Goal: Task Accomplishment & Management: Use online tool/utility

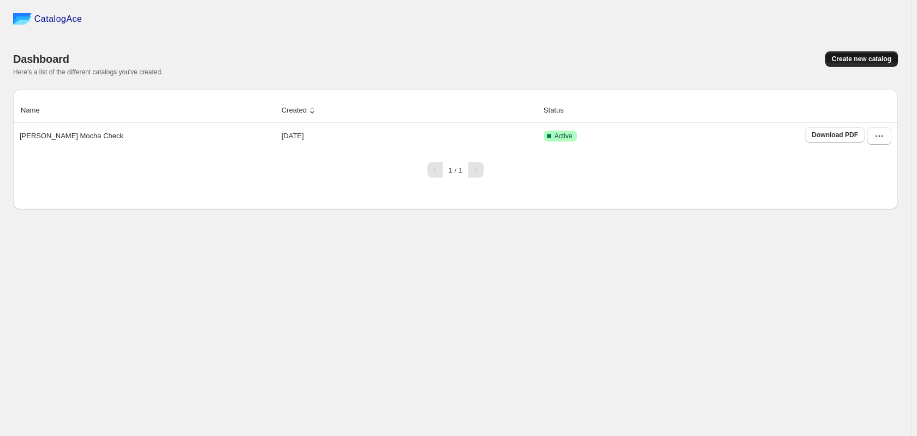
click at [852, 56] on span "Create new catalog" at bounding box center [862, 59] width 60 height 9
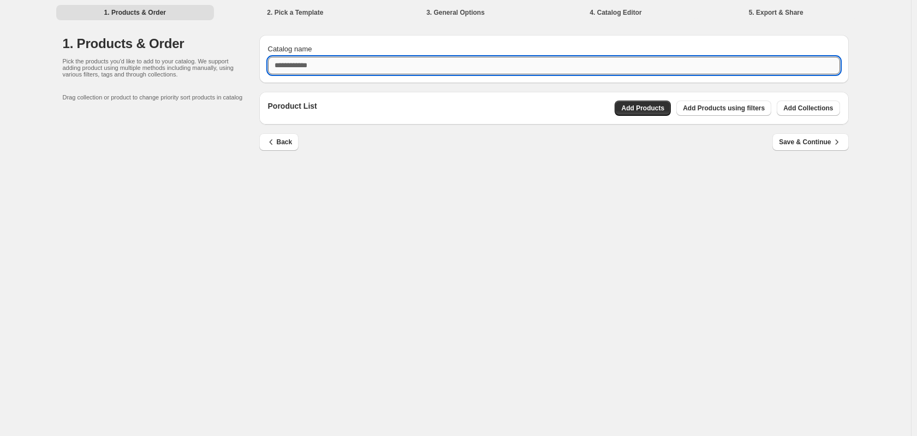
click at [313, 66] on input "Catalog name" at bounding box center [554, 65] width 572 height 17
drag, startPoint x: 313, startPoint y: 66, endPoint x: 398, endPoint y: 85, distance: 86.9
click at [398, 85] on div "**********" at bounding box center [550, 95] width 598 height 139
click at [329, 69] on input "**********" at bounding box center [554, 65] width 572 height 17
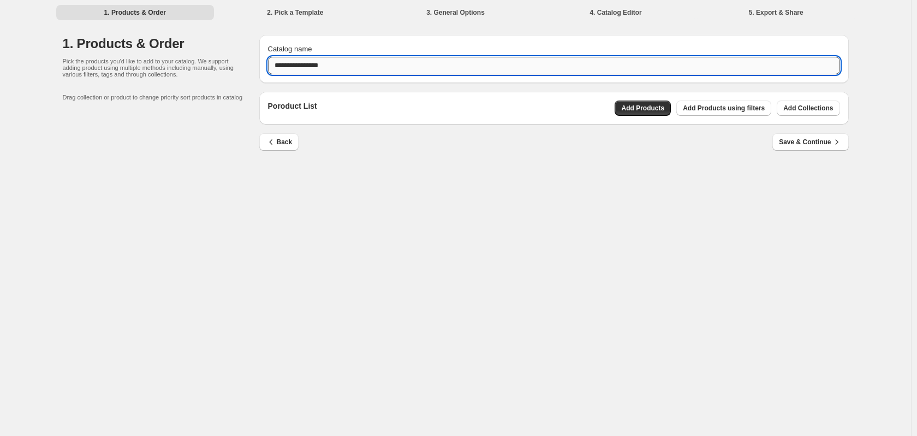
click at [329, 69] on input "**********" at bounding box center [554, 65] width 572 height 17
type input "**********"
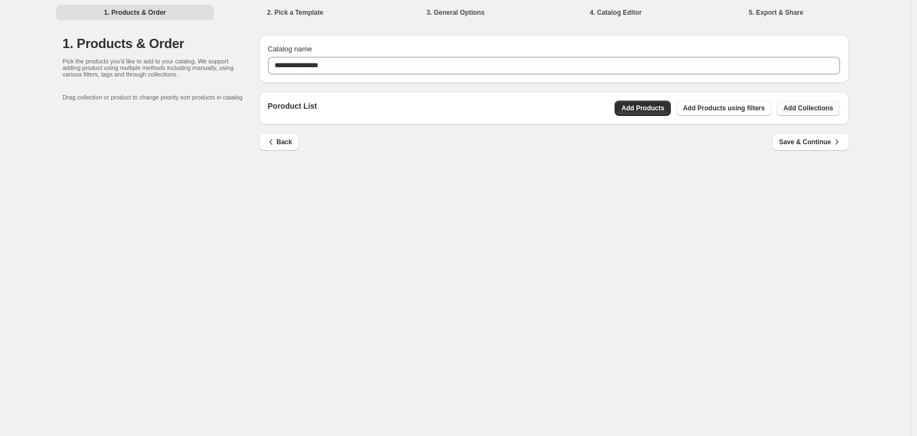
click at [798, 111] on span "Add Collections" at bounding box center [809, 108] width 50 height 9
click at [817, 141] on span "Save & Continue" at bounding box center [810, 142] width 63 height 11
click at [820, 107] on span "Add Collections" at bounding box center [809, 108] width 50 height 9
click at [825, 106] on span "Add Collections" at bounding box center [809, 108] width 50 height 9
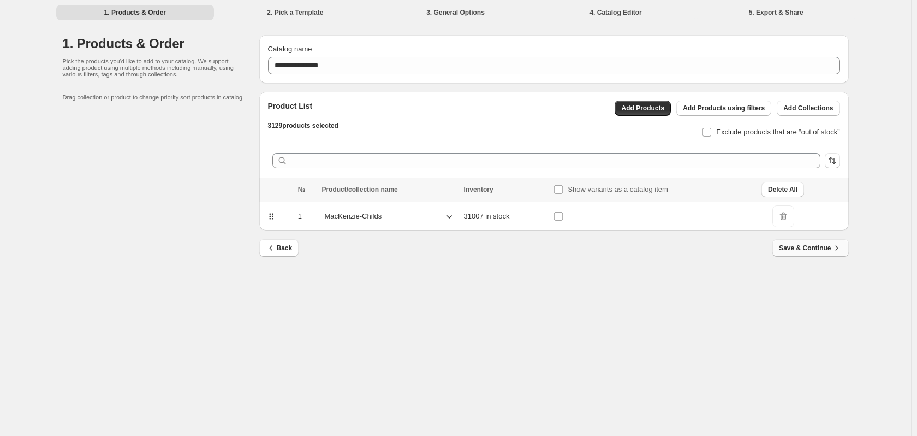
click at [815, 253] on span "Save & Continue" at bounding box center [810, 247] width 63 height 11
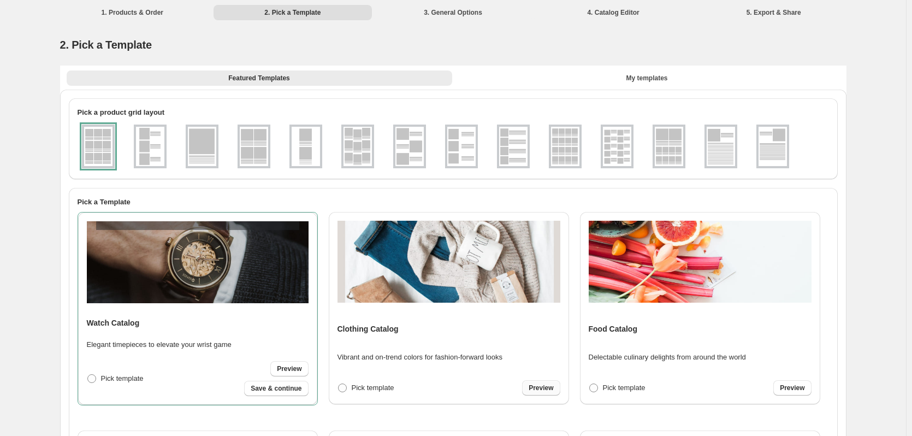
click at [543, 394] on link "Preview" at bounding box center [541, 387] width 38 height 15
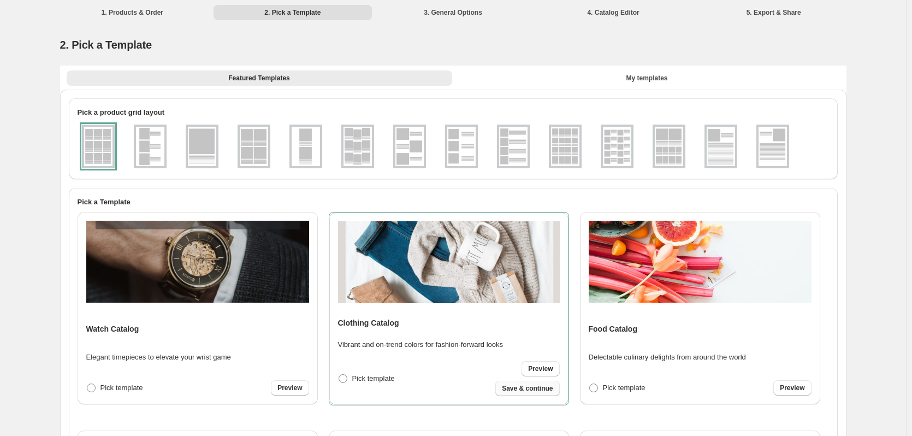
click at [538, 386] on span "Save & continue" at bounding box center [527, 388] width 51 height 9
select select "**********"
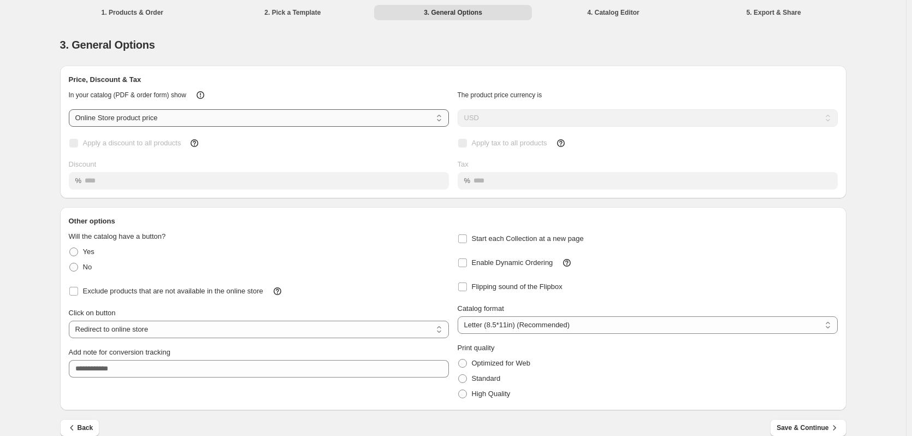
click at [154, 116] on select "**********" at bounding box center [259, 117] width 380 height 17
click at [71, 109] on select "**********" at bounding box center [259, 117] width 380 height 17
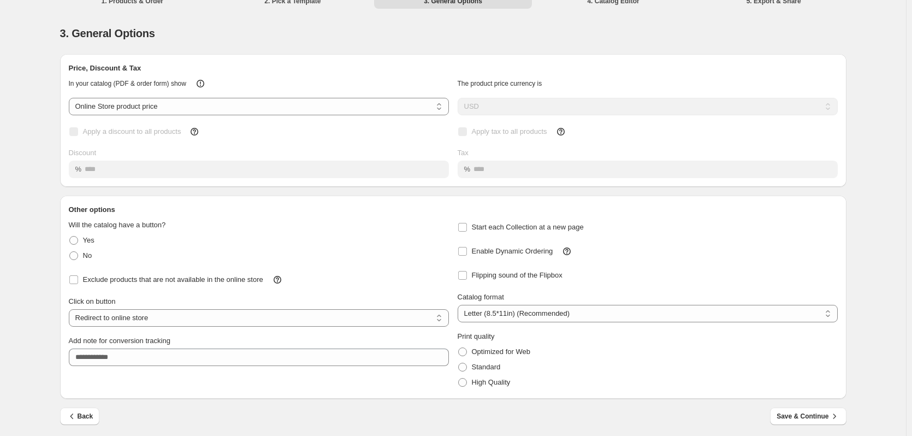
scroll to position [15, 0]
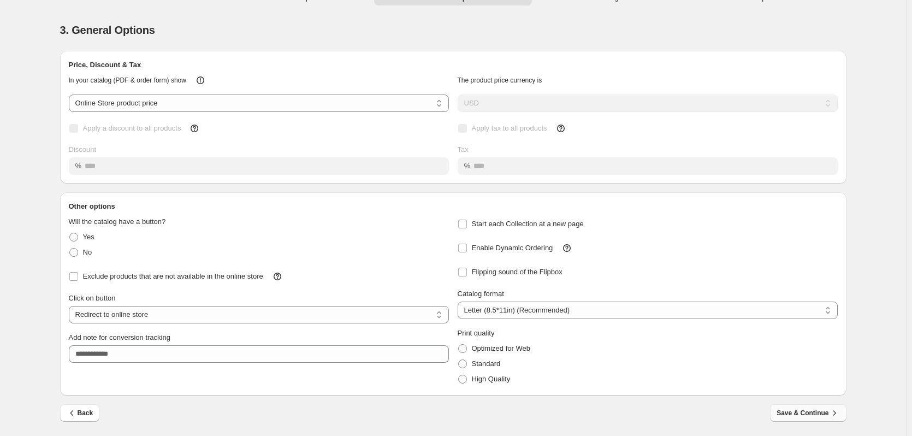
click at [787, 409] on span "Save & Continue" at bounding box center [807, 412] width 63 height 11
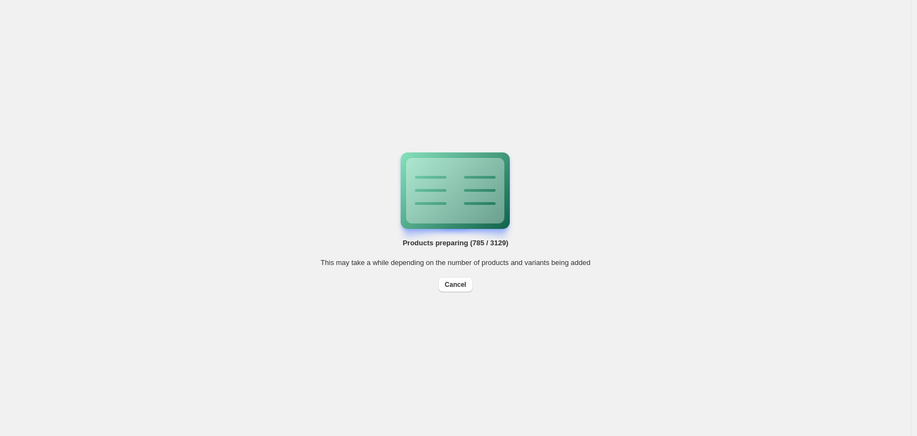
click at [534, 288] on div "Products preparing (785 / 3129) This may take a while depending on the number o…" at bounding box center [456, 218] width 270 height 149
click at [508, 220] on div at bounding box center [455, 190] width 109 height 76
click at [449, 289] on button "Cancel" at bounding box center [455, 284] width 34 height 15
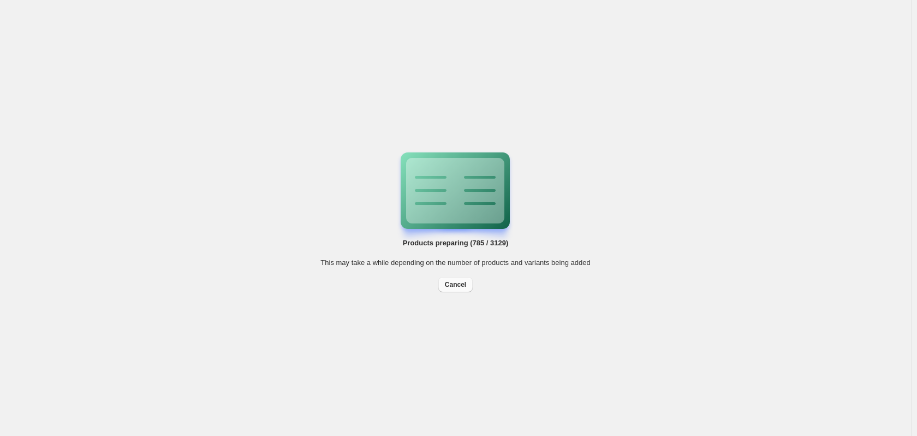
click at [449, 289] on div "Products preparing (785 / 3129) This may take a while depending on the number o…" at bounding box center [455, 218] width 911 height 436
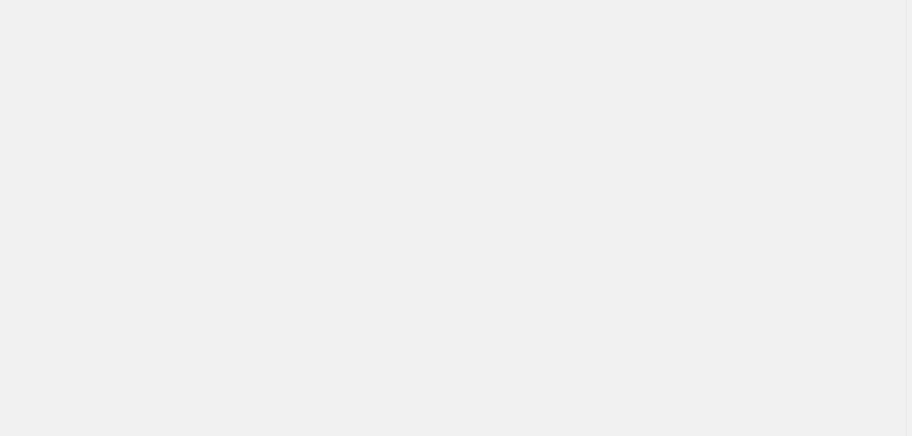
select select "**********"
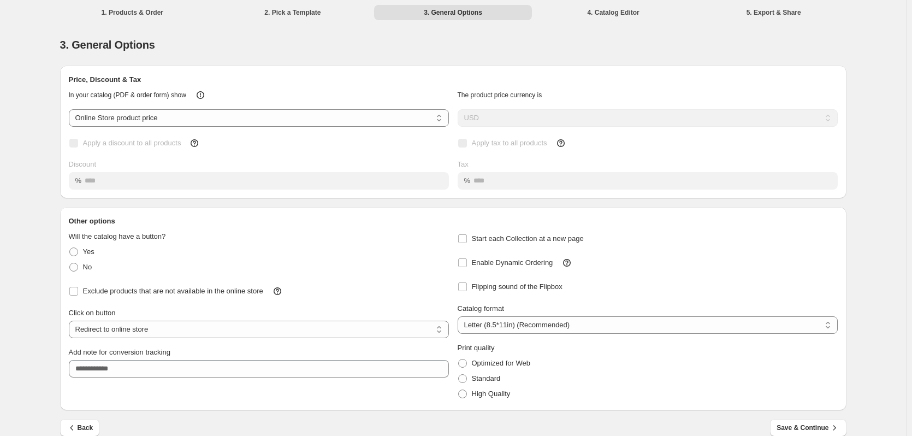
scroll to position [15, 0]
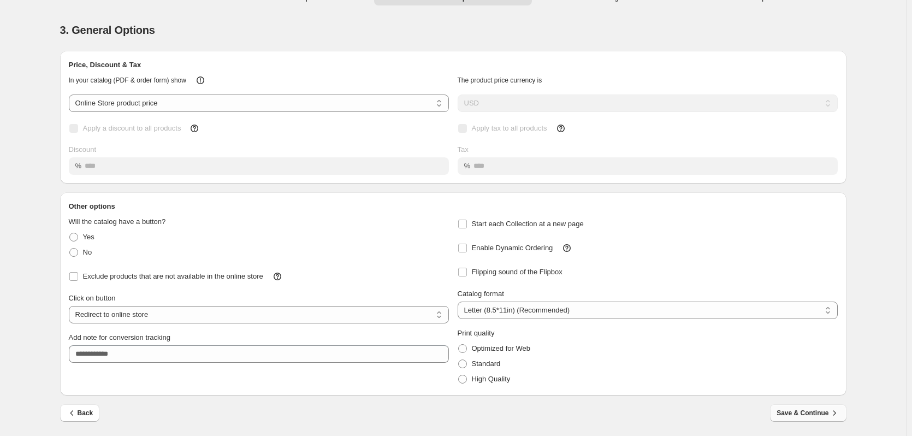
click at [834, 410] on icon "button" at bounding box center [834, 412] width 11 height 11
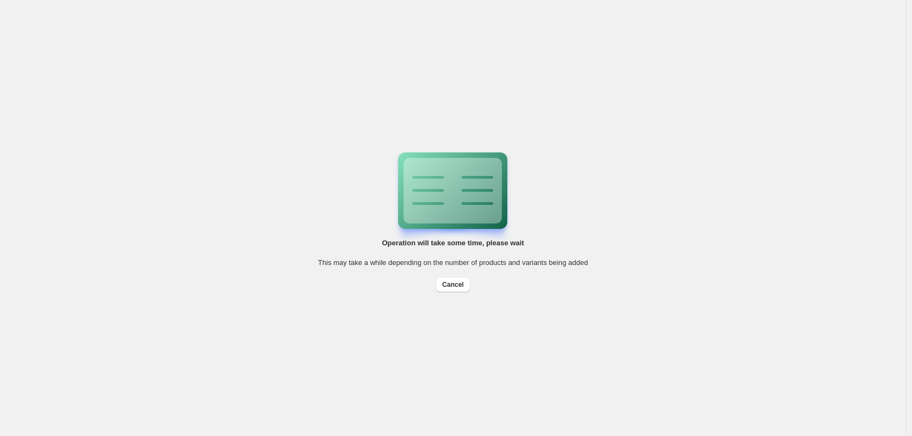
scroll to position [0, 0]
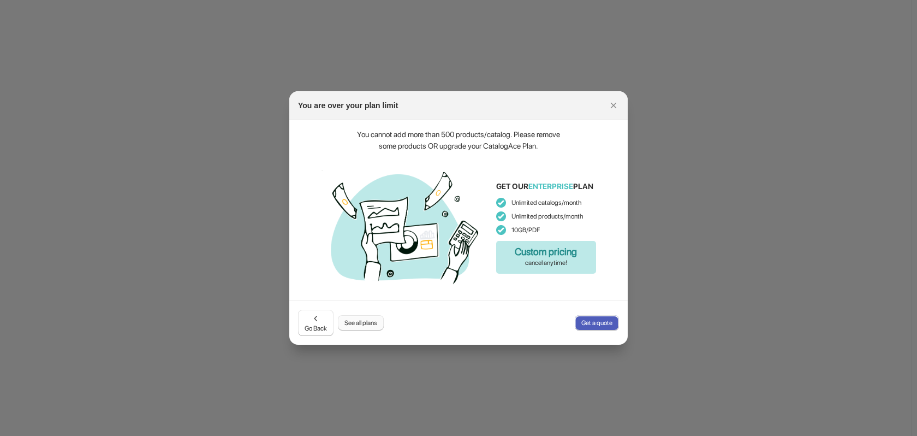
click at [372, 319] on span "See all plans" at bounding box center [361, 322] width 33 height 9
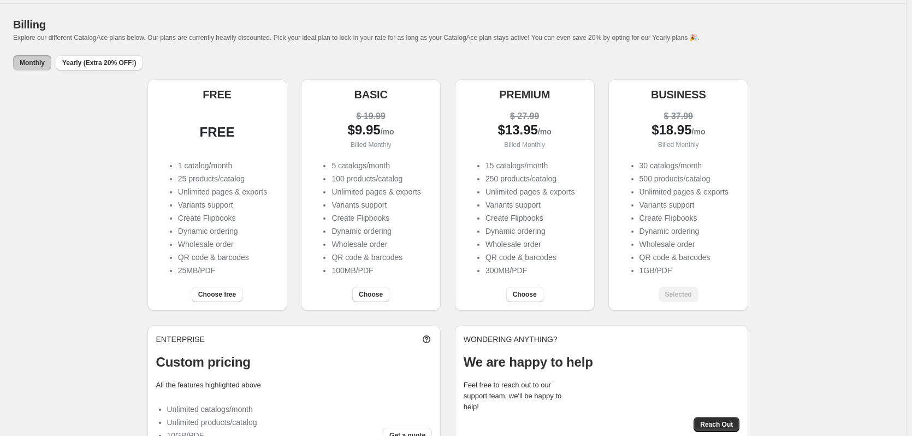
scroll to position [65, 0]
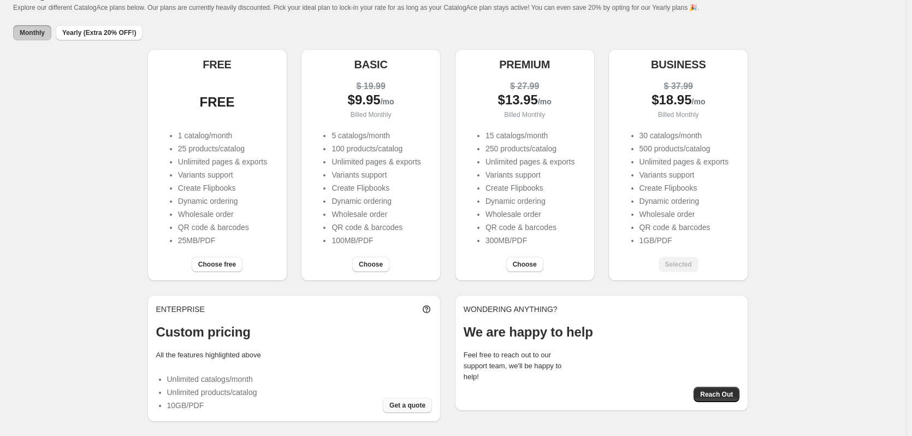
click at [410, 404] on span "Get a quote" at bounding box center [407, 405] width 36 height 9
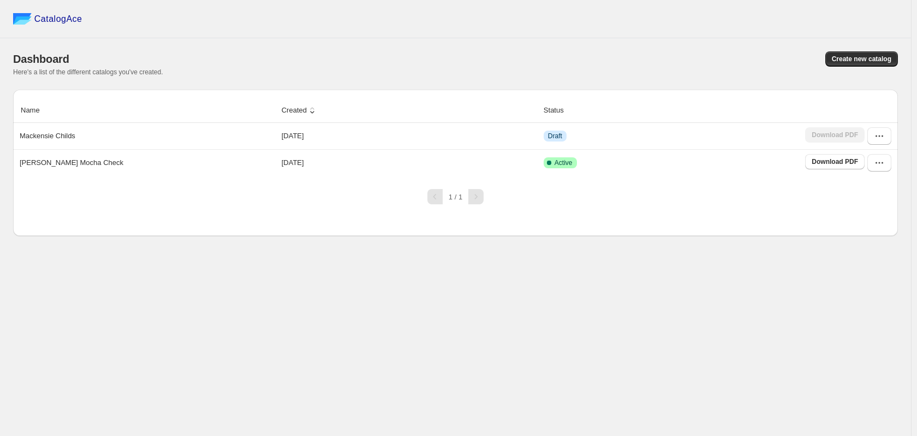
drag, startPoint x: 893, startPoint y: 1, endPoint x: 564, endPoint y: 128, distance: 353.0
click at [549, 124] on td "Draft" at bounding box center [672, 136] width 262 height 26
click at [876, 169] on button "button" at bounding box center [880, 162] width 24 height 17
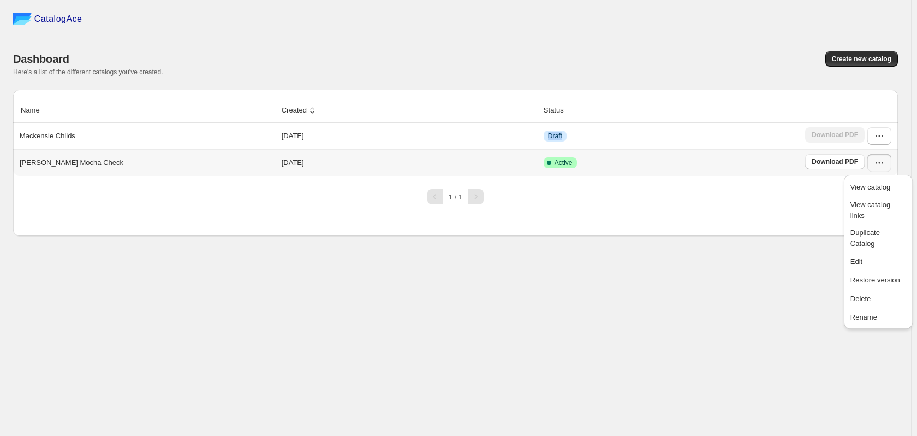
click at [876, 169] on button "button" at bounding box center [880, 162] width 24 height 17
click at [879, 165] on icon "button" at bounding box center [879, 162] width 11 height 11
click at [883, 166] on icon "button" at bounding box center [879, 162] width 11 height 11
click at [877, 143] on button "button" at bounding box center [880, 135] width 24 height 17
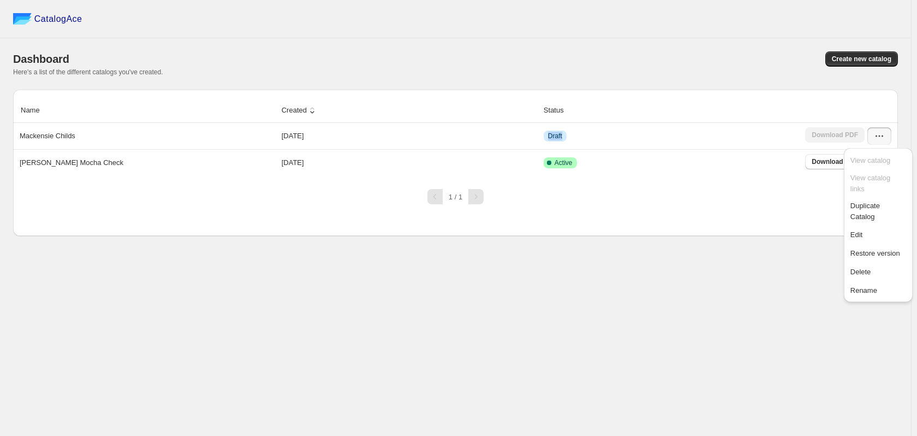
click at [800, 215] on div "Name Created Status Mackensie Childs [DATE] Draft Download PDF [PERSON_NAME] Mo…" at bounding box center [455, 163] width 885 height 146
click at [66, 138] on p "Mackensie Childs" at bounding box center [48, 135] width 56 height 11
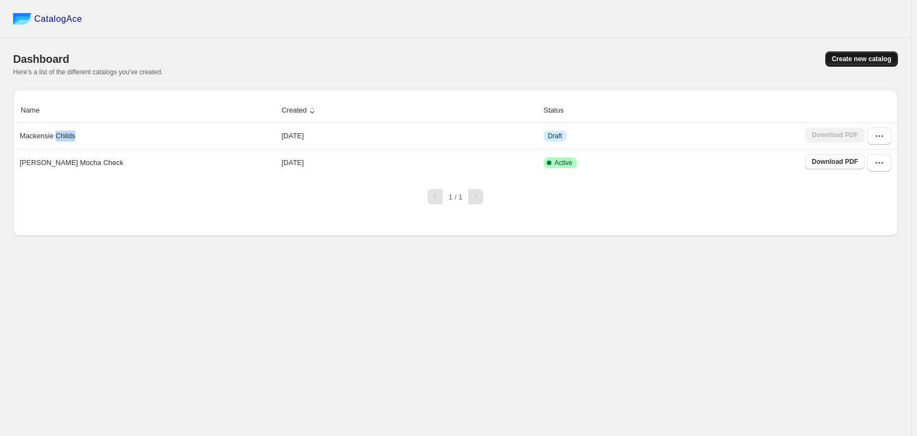
click at [833, 63] on button "Create new catalog" at bounding box center [862, 58] width 73 height 15
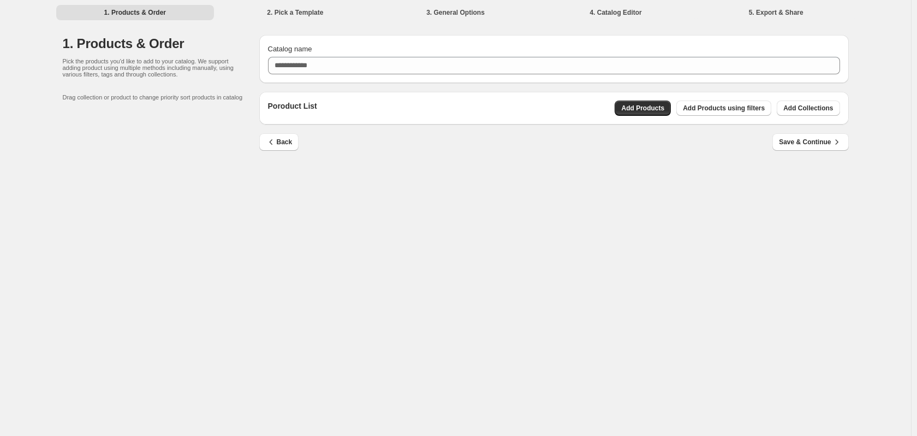
click at [423, 54] on div "Catalog name" at bounding box center [554, 49] width 572 height 11
click at [275, 140] on icon "button" at bounding box center [271, 142] width 11 height 11
click at [275, 140] on div "1. Products & Order 2. Pick a Template 3. General Options 4. Catalog Editor 5. …" at bounding box center [455, 218] width 911 height 436
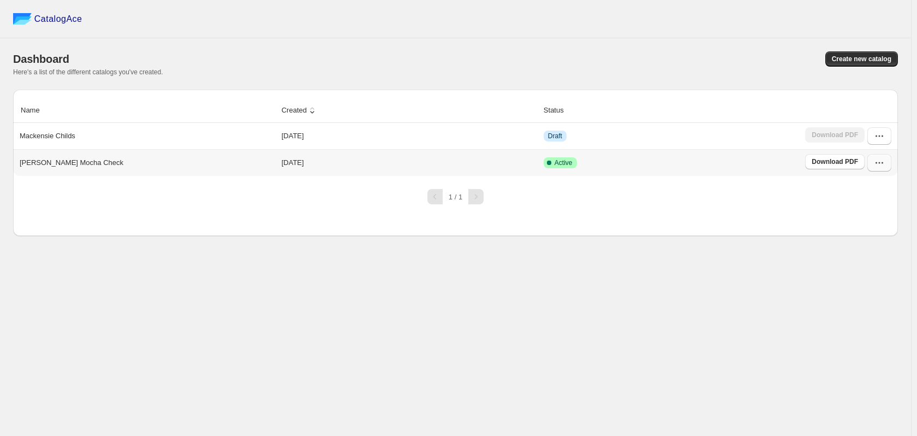
click at [882, 162] on icon "button" at bounding box center [879, 162] width 11 height 11
click at [889, 168] on button "button" at bounding box center [880, 162] width 24 height 17
click at [887, 171] on button "button" at bounding box center [880, 162] width 24 height 17
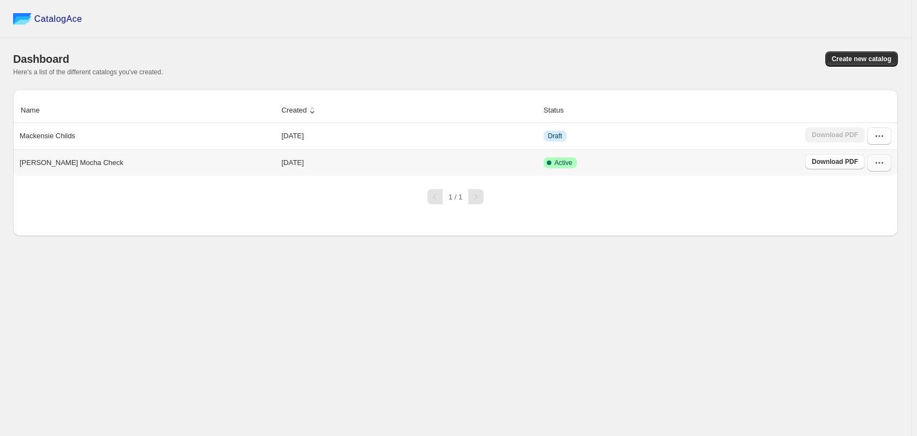
click at [887, 171] on button "button" at bounding box center [880, 162] width 24 height 17
click at [883, 171] on button "button" at bounding box center [880, 162] width 24 height 17
click at [880, 171] on button "button" at bounding box center [880, 162] width 24 height 17
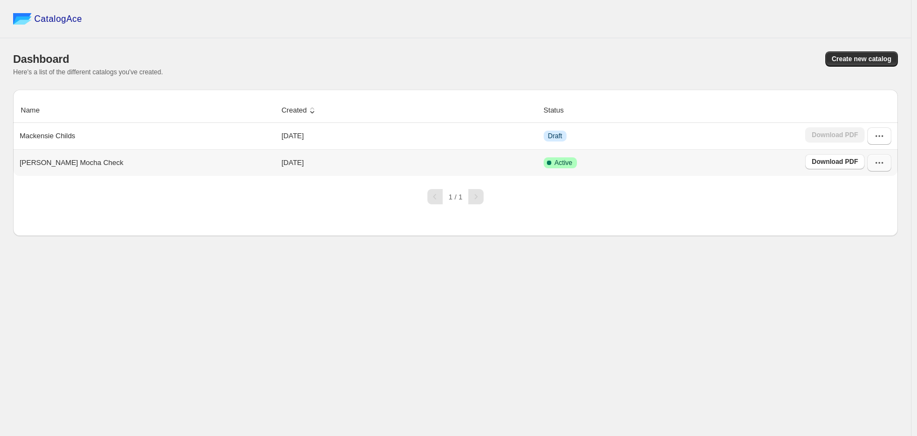
click at [879, 160] on icon "button" at bounding box center [879, 162] width 11 height 11
click at [561, 166] on span "Active" at bounding box center [564, 162] width 18 height 9
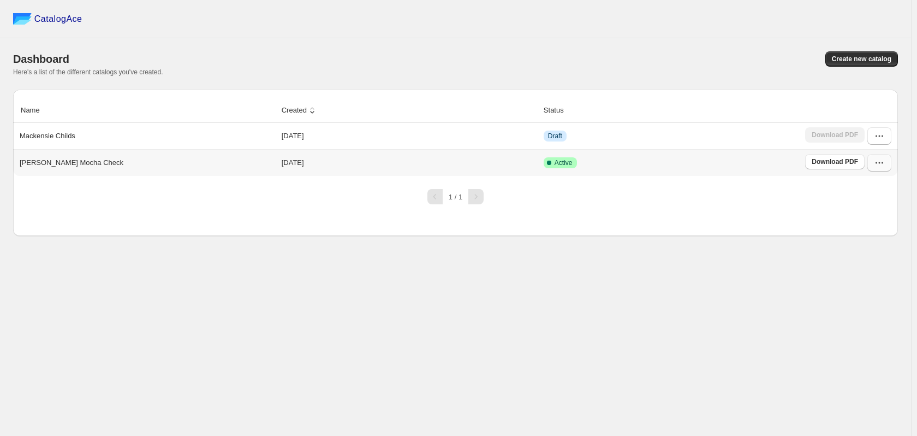
click at [881, 167] on icon "button" at bounding box center [879, 162] width 11 height 11
click at [883, 165] on icon "button" at bounding box center [879, 162] width 11 height 11
click at [882, 161] on icon "button" at bounding box center [879, 162] width 11 height 11
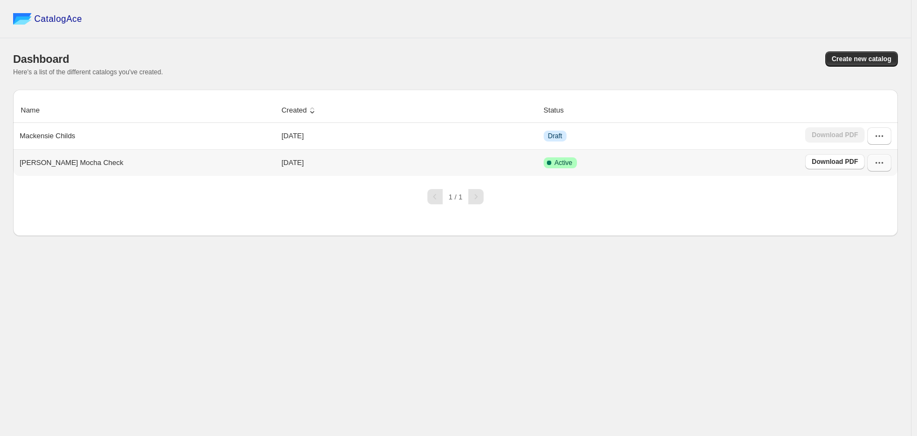
click at [882, 161] on icon "button" at bounding box center [879, 162] width 11 height 11
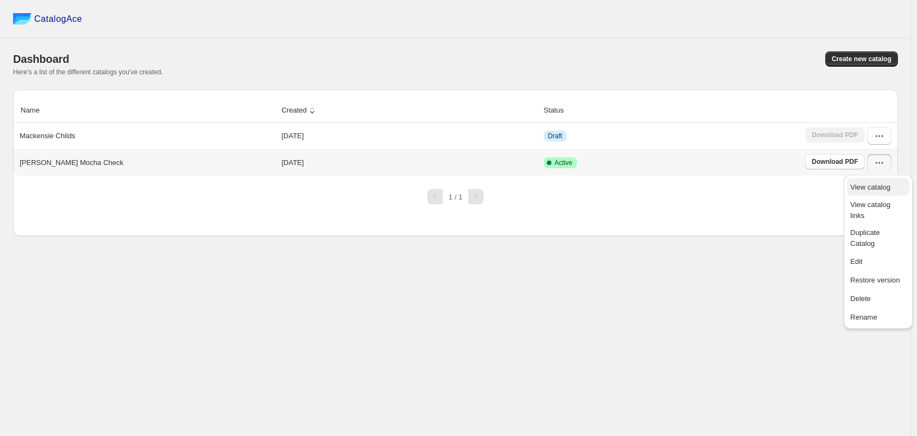
click at [883, 194] on button "View catalog" at bounding box center [878, 186] width 62 height 17
click at [309, 37] on div "CatalogAce" at bounding box center [455, 19] width 911 height 38
